Goal: Information Seeking & Learning: Learn about a topic

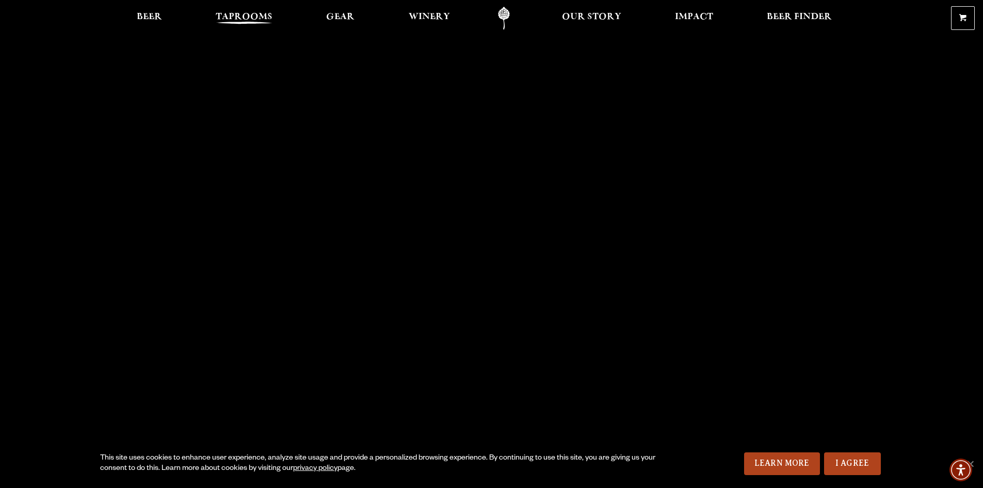
click at [225, 17] on span "Taprooms" at bounding box center [244, 17] width 57 height 8
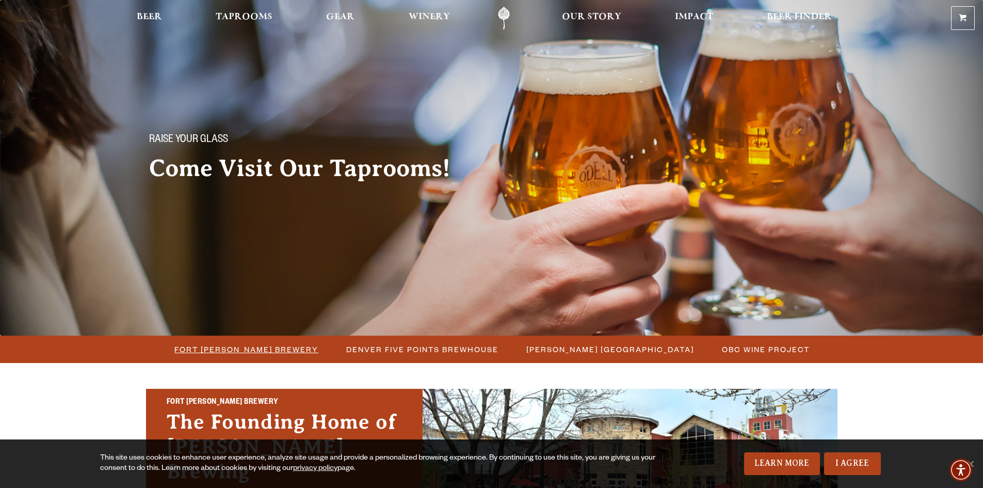
click at [252, 347] on span "Fort [PERSON_NAME] Brewery" at bounding box center [246, 349] width 144 height 15
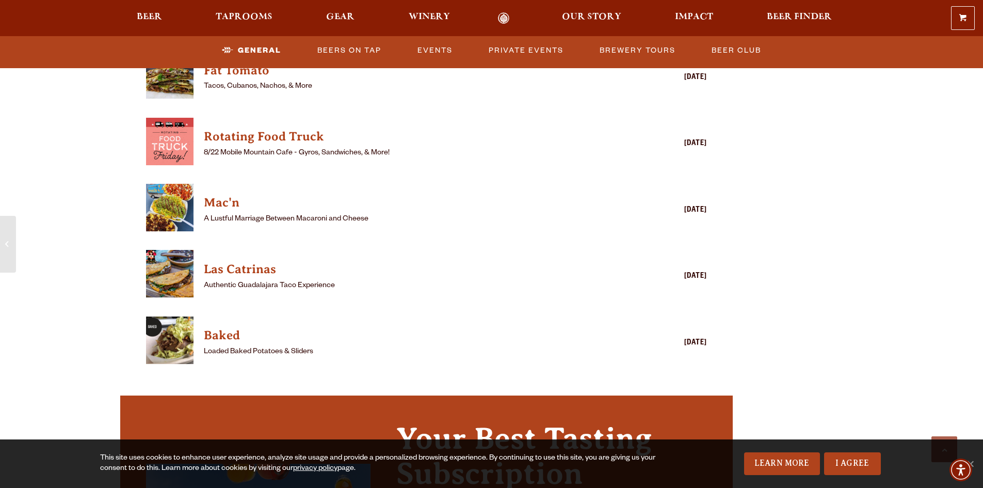
scroll to position [1394, 0]
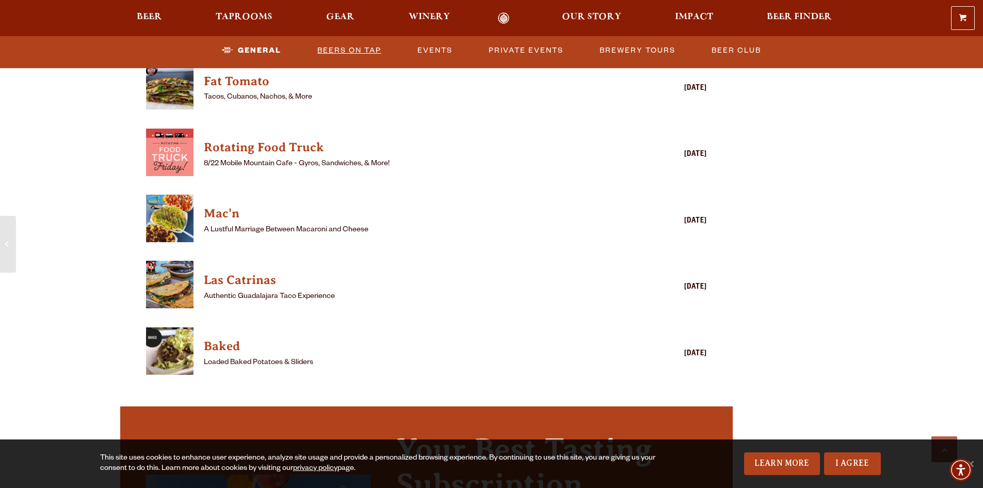
click at [363, 48] on link "Beers on Tap" at bounding box center [349, 51] width 72 height 24
click at [358, 47] on link "Beers on Tap" at bounding box center [340, 51] width 91 height 24
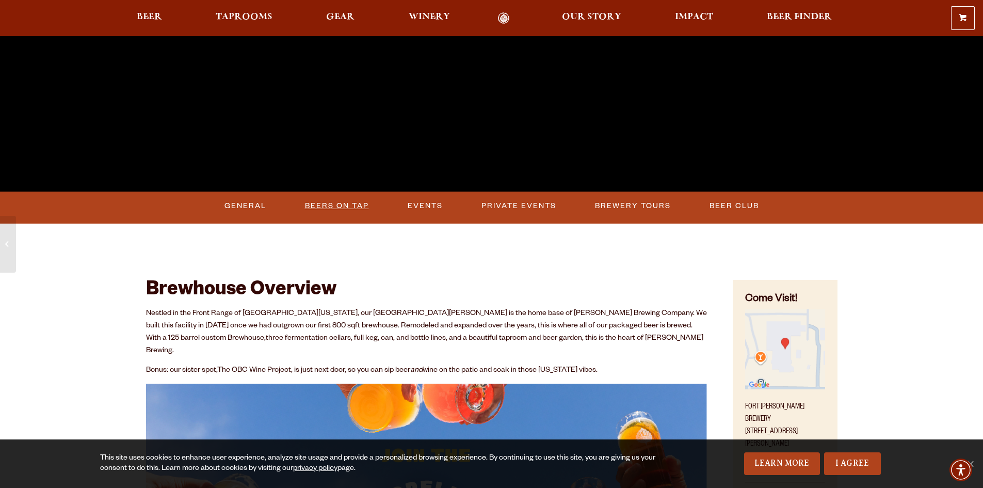
scroll to position [413, 0]
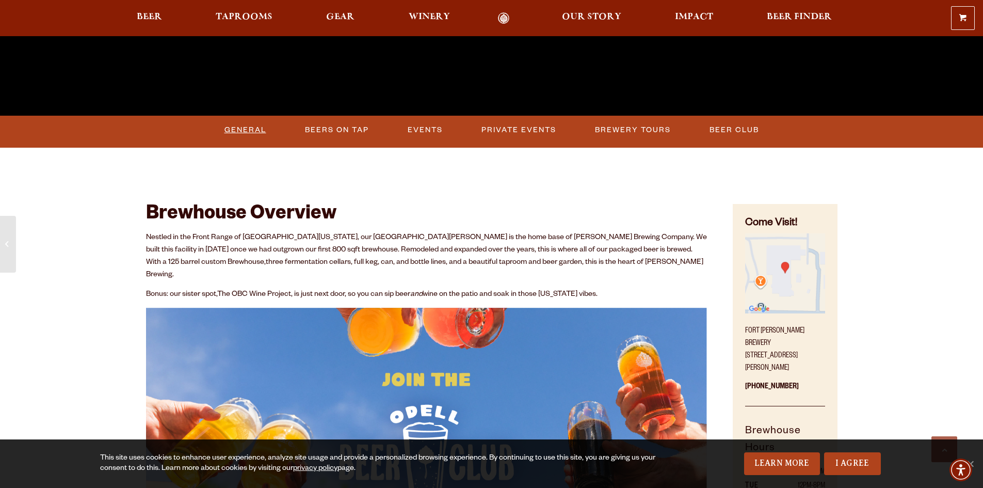
click at [244, 126] on link "General" at bounding box center [245, 130] width 50 height 24
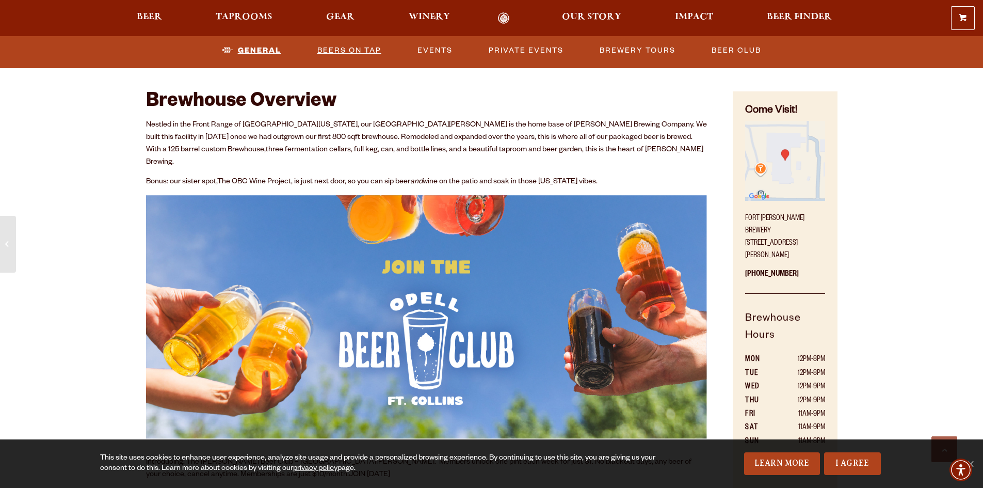
scroll to position [526, 0]
click at [358, 51] on link "Beers on Tap" at bounding box center [349, 51] width 72 height 24
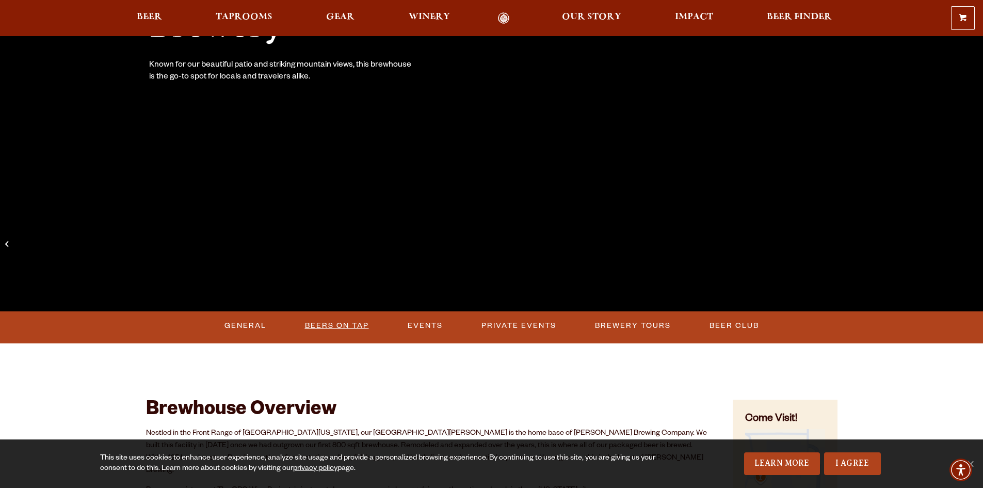
scroll to position [0, 0]
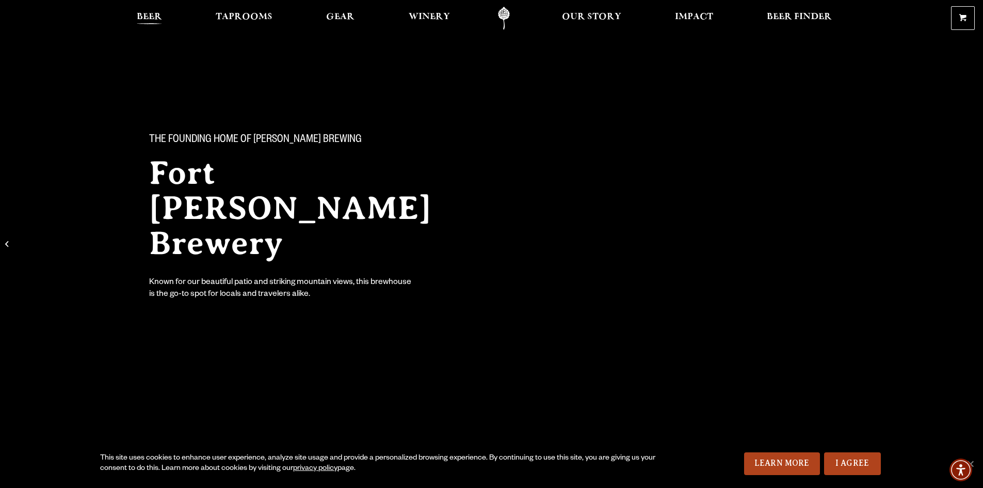
click at [143, 18] on span "Beer" at bounding box center [149, 17] width 25 height 8
